Goal: Check status: Check status

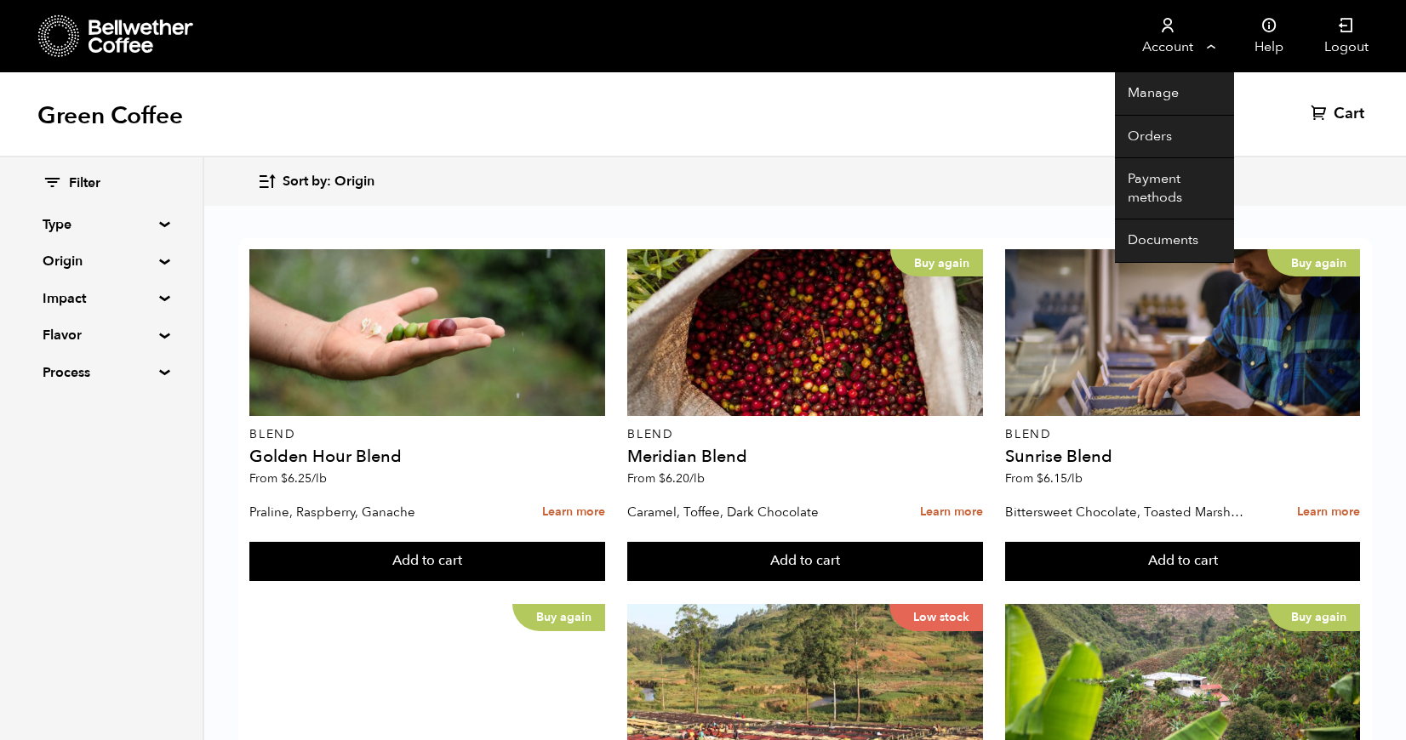
click at [1156, 48] on link "Account" at bounding box center [1167, 36] width 105 height 72
click at [1155, 135] on link "Orders" at bounding box center [1174, 137] width 119 height 43
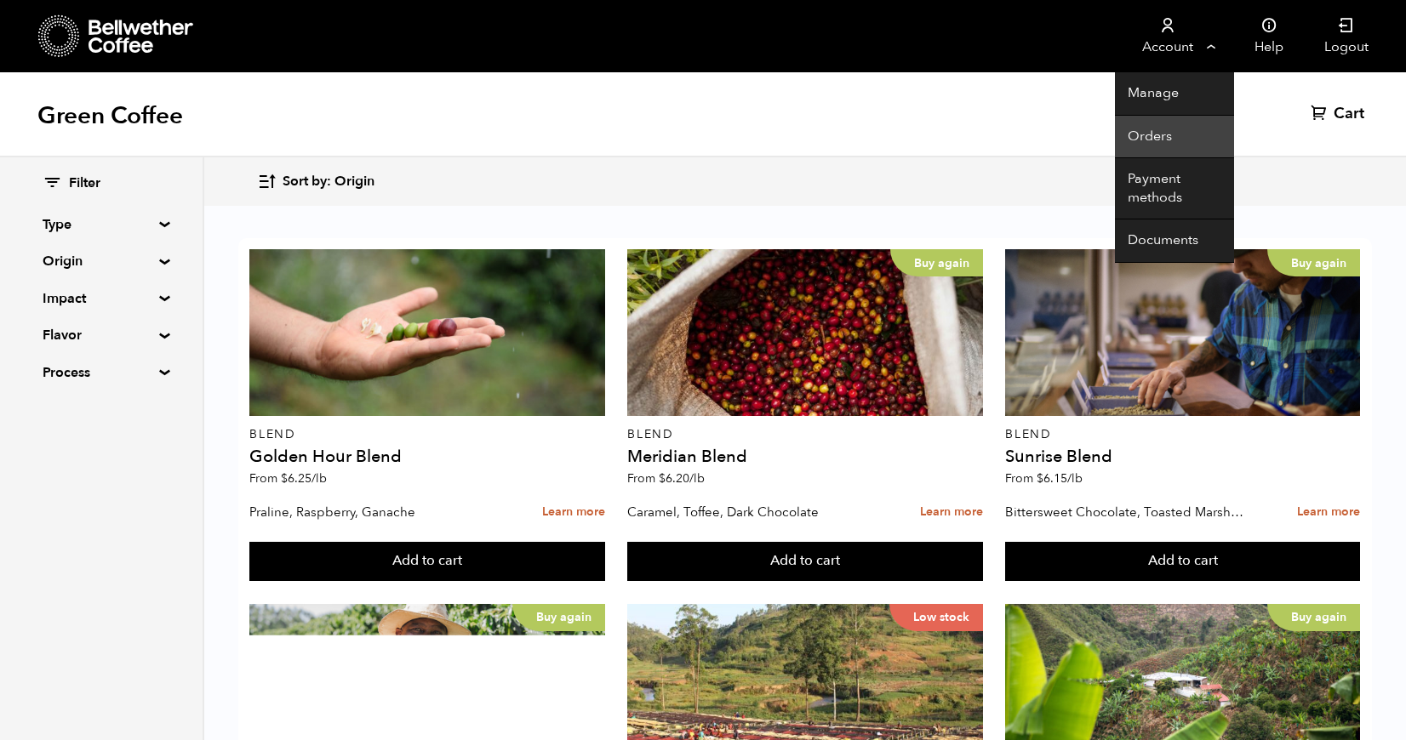
click at [1150, 134] on link "Orders" at bounding box center [1174, 137] width 119 height 43
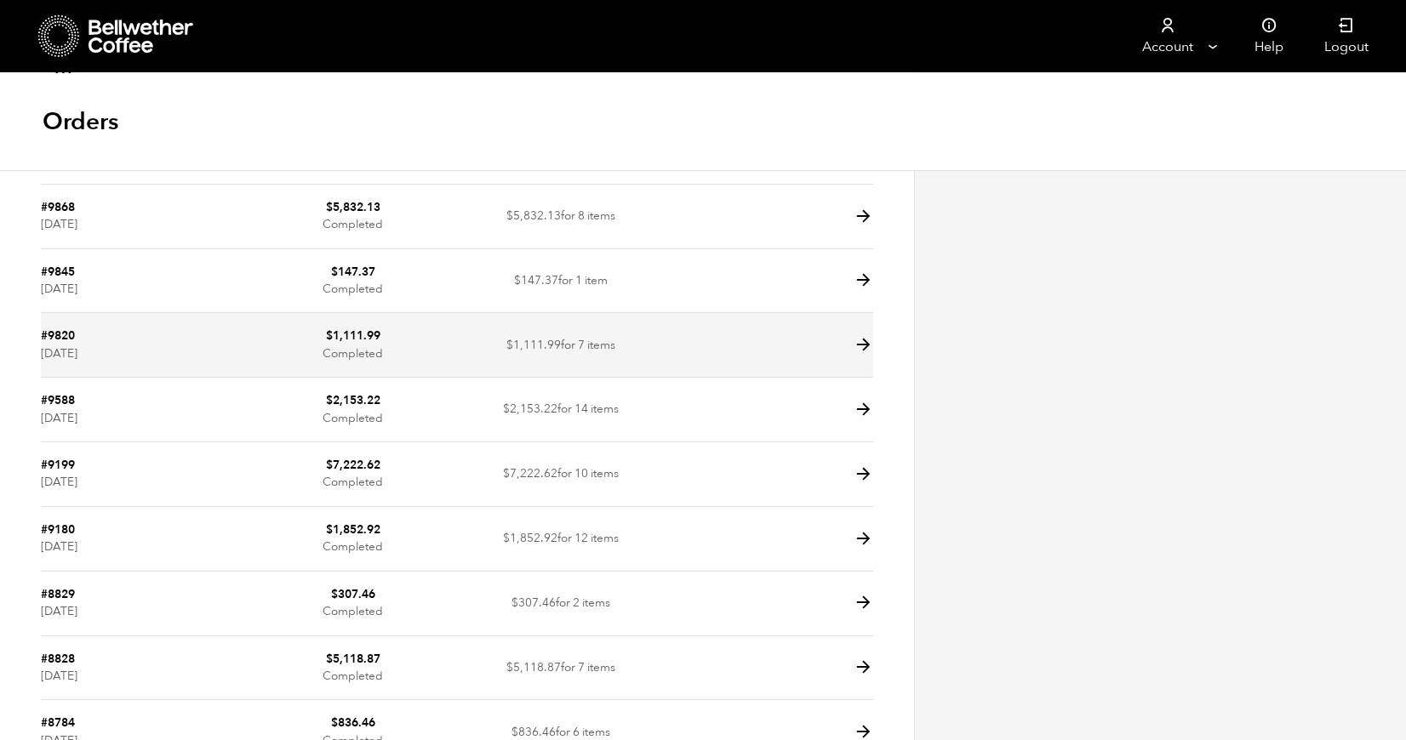
scroll to position [237, 0]
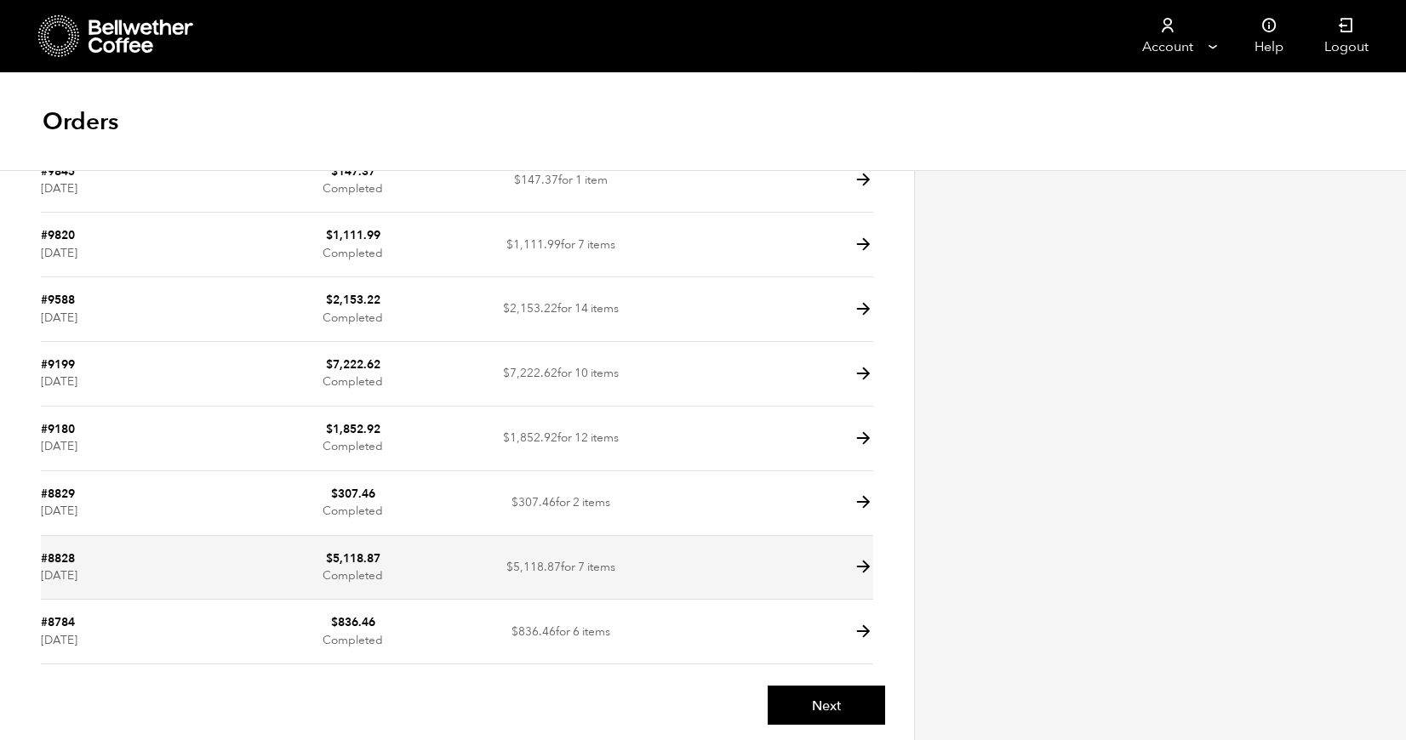
click at [864, 561] on icon at bounding box center [863, 567] width 20 height 20
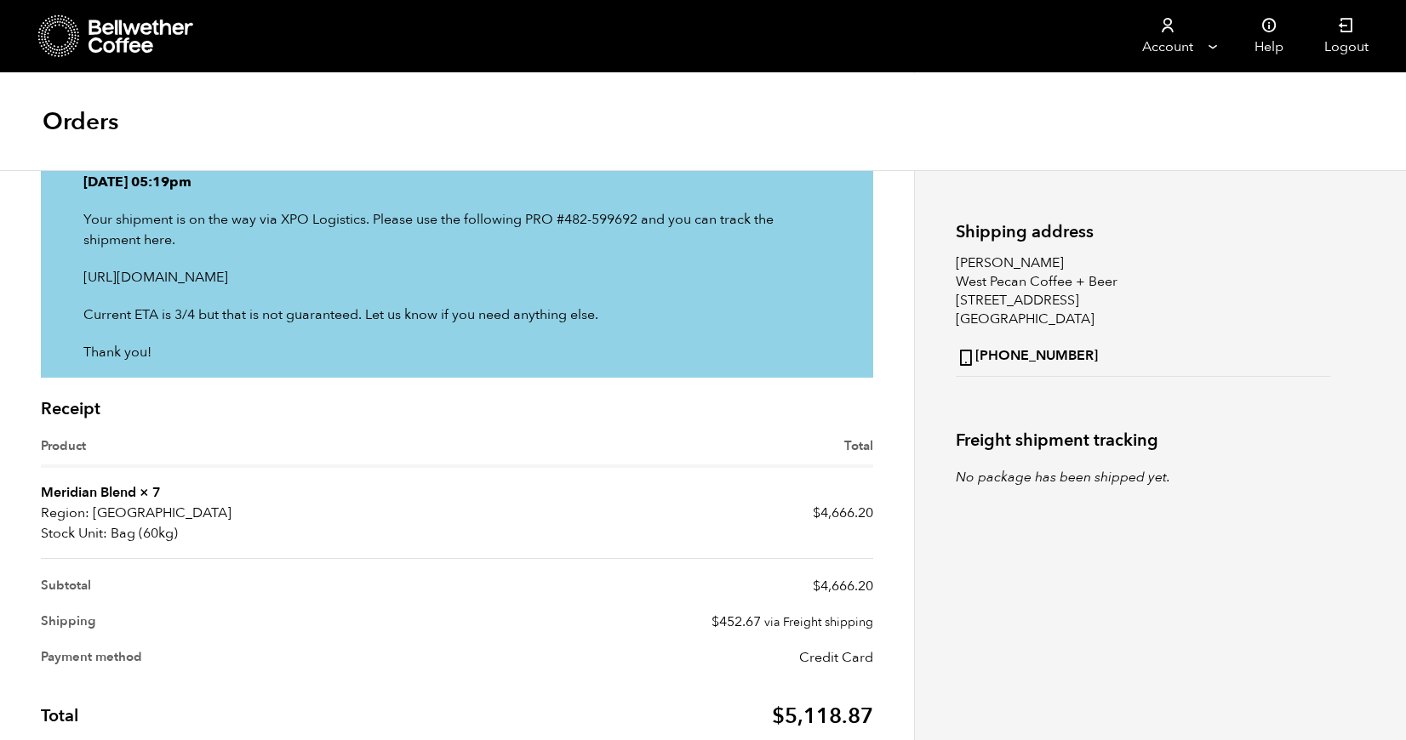
scroll to position [335, 0]
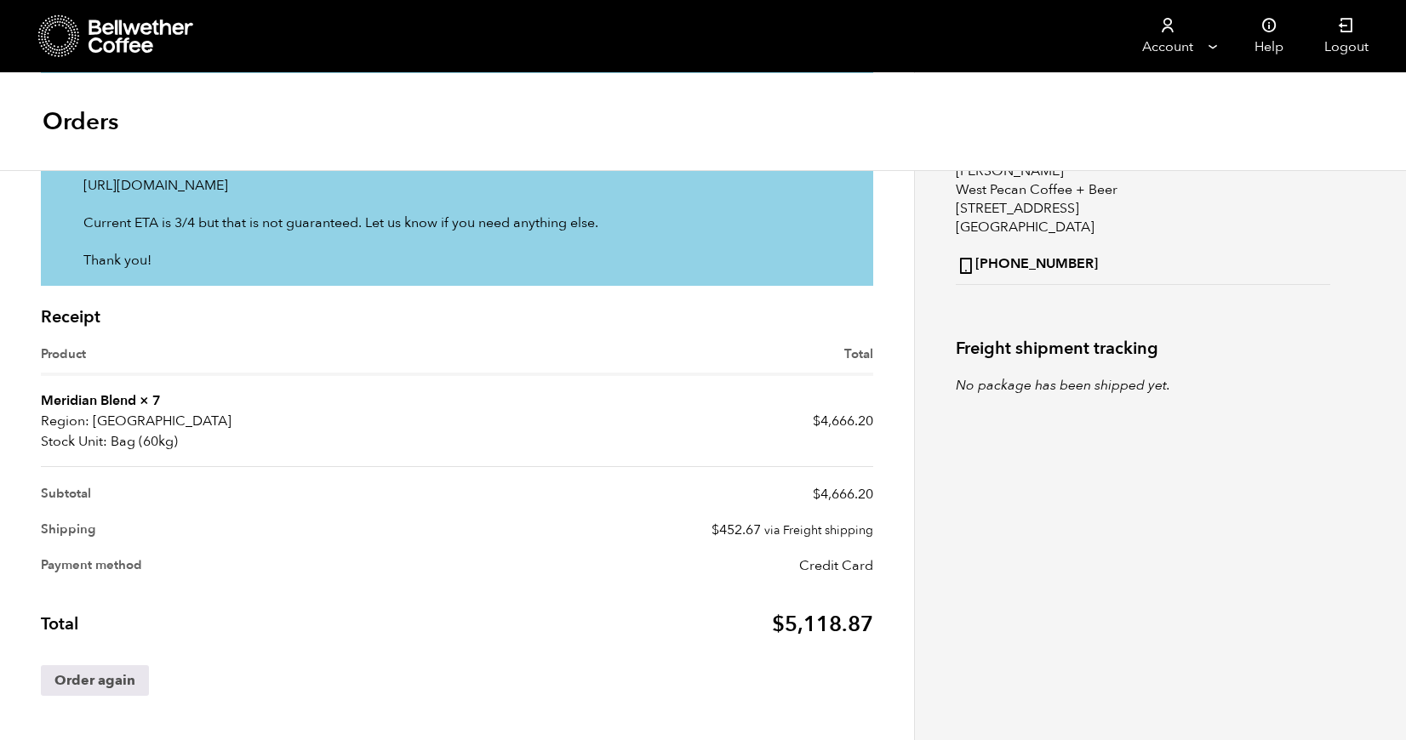
click at [111, 434] on p "Bag (60kg)" at bounding box center [249, 441] width 416 height 20
click at [176, 404] on td "Meridian Blend × 7 Region: USA Stock Unit: Bag (60kg)" at bounding box center [249, 421] width 416 height 91
click at [292, 417] on p "USA" at bounding box center [249, 421] width 416 height 20
click at [114, 406] on link "Meridian Blend" at bounding box center [88, 400] width 95 height 19
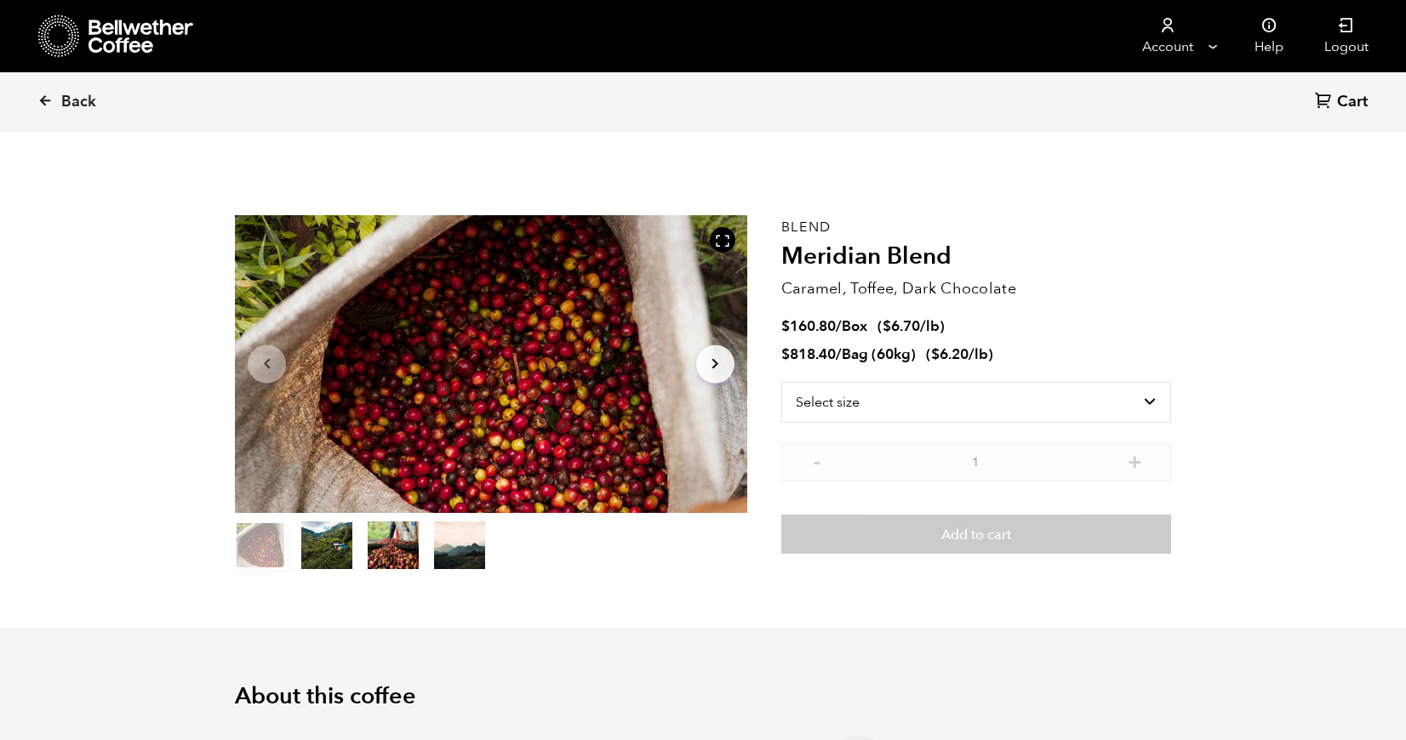
scroll to position [740, 906]
click at [46, 103] on icon at bounding box center [44, 100] width 15 height 15
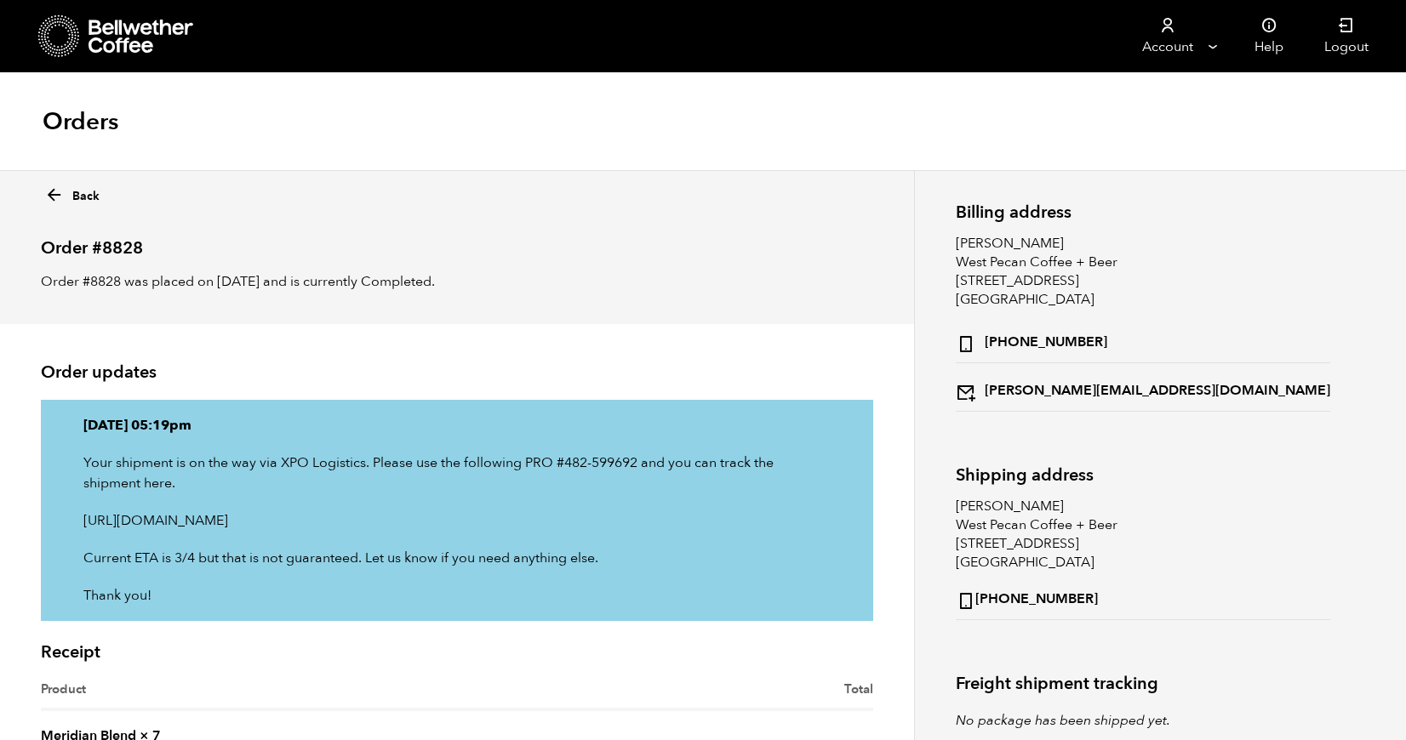
click at [49, 191] on icon at bounding box center [54, 195] width 20 height 20
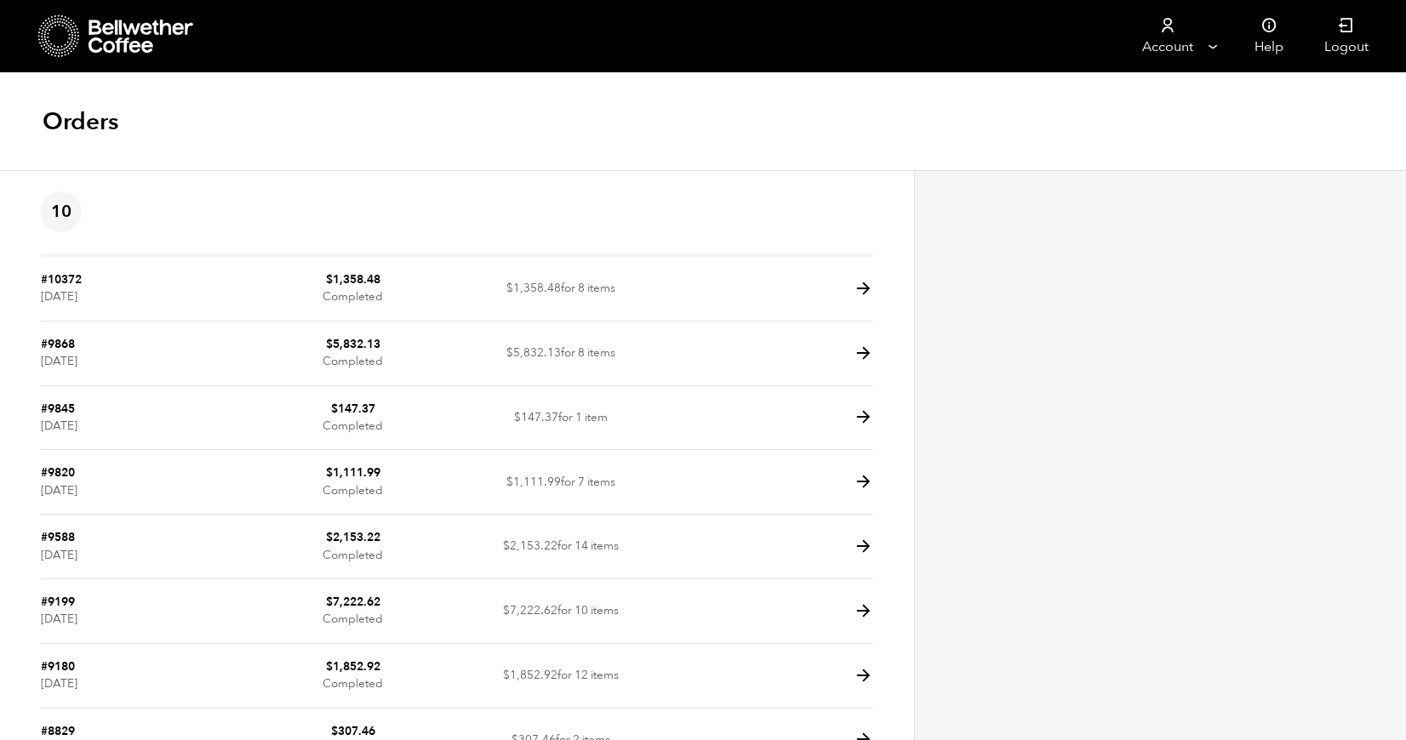
click at [180, 33] on icon at bounding box center [141, 37] width 106 height 34
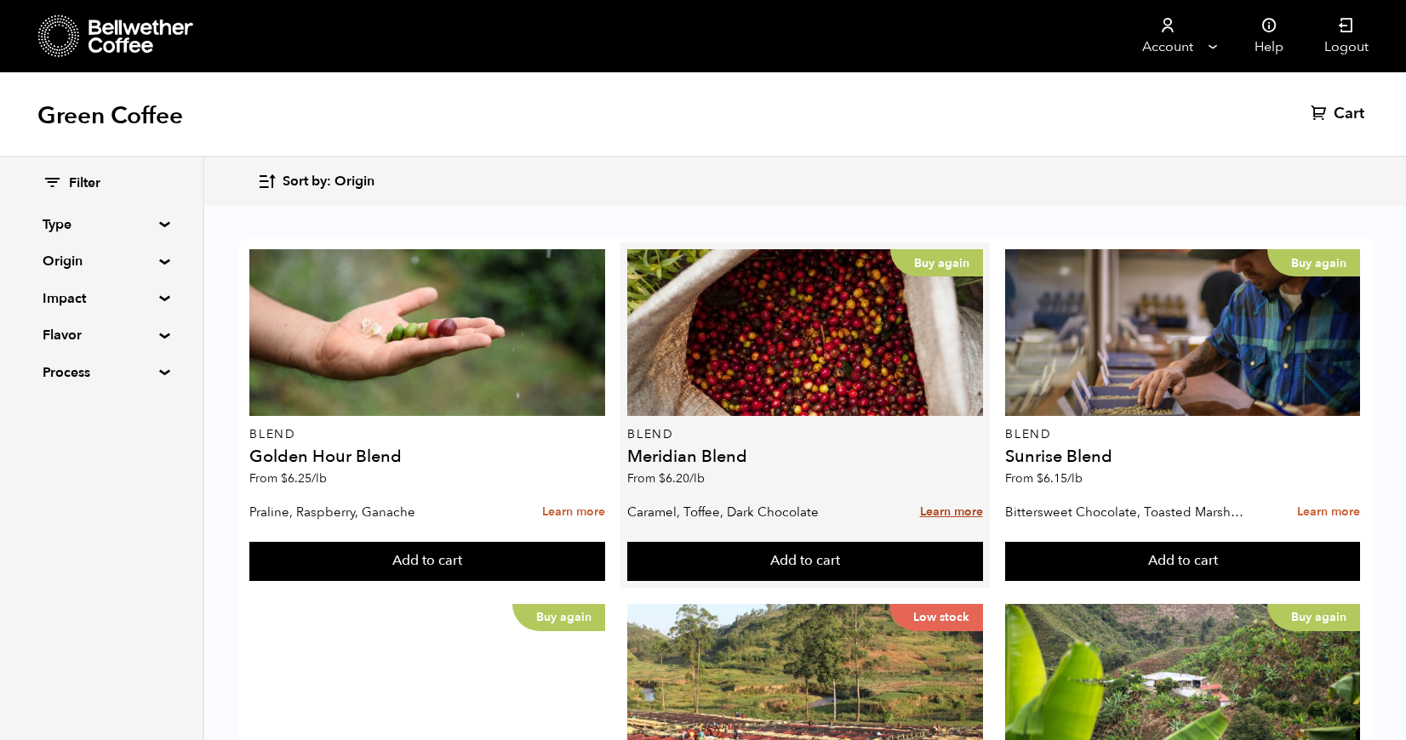
click at [930, 510] on link "Learn more" at bounding box center [951, 512] width 63 height 37
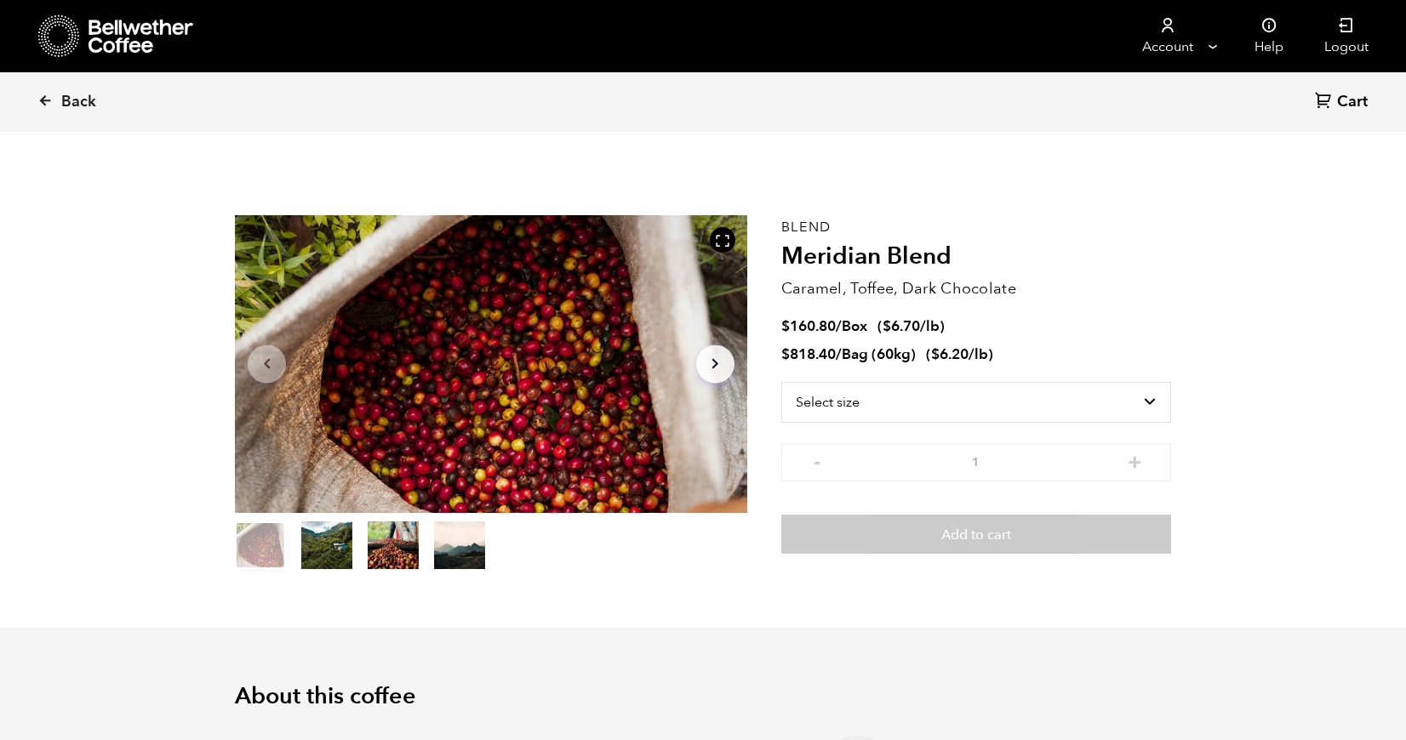
scroll to position [740, 906]
